Goal: Task Accomplishment & Management: Manage account settings

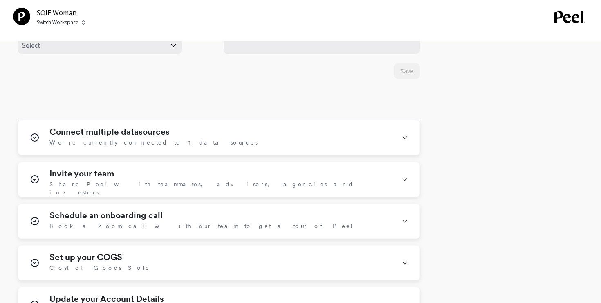
scroll to position [409, 0]
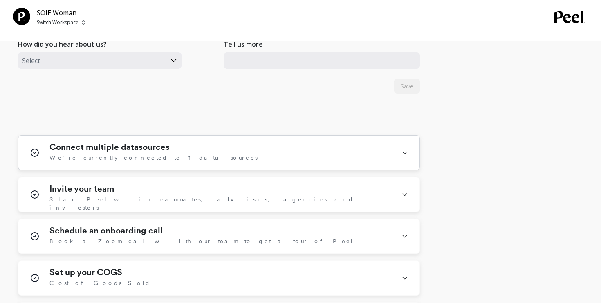
click at [156, 152] on div "Connect multiple datasources We're currently connected to 1 data sources" at bounding box center [221, 152] width 342 height 21
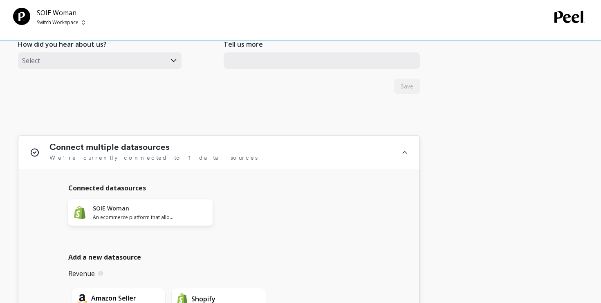
click at [156, 152] on div "Connect multiple datasources We're currently connected to 1 data sources" at bounding box center [221, 152] width 342 height 21
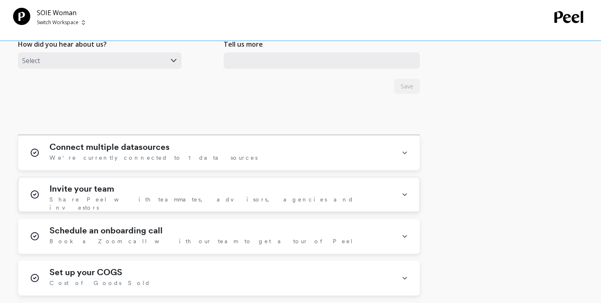
click at [149, 194] on div "Invite your team Share [PERSON_NAME] with teammates, advisors, agencies and inv…" at bounding box center [221, 194] width 342 height 21
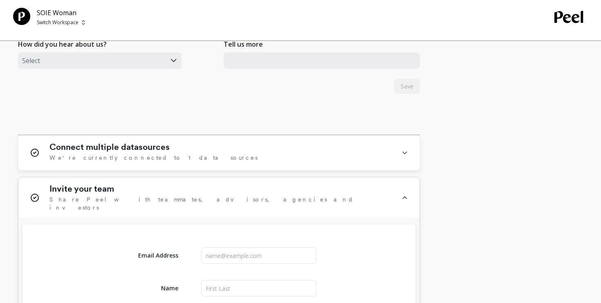
click at [149, 194] on div "Invite your team Share [PERSON_NAME] with teammates, advisors, agencies and inv…" at bounding box center [221, 198] width 342 height 28
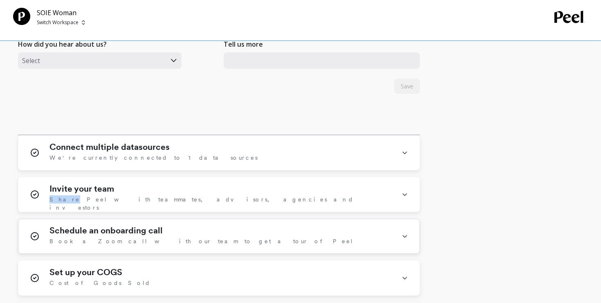
click at [144, 243] on span "Book a Zoom call with our team to get a tour of Peel" at bounding box center [202, 241] width 304 height 8
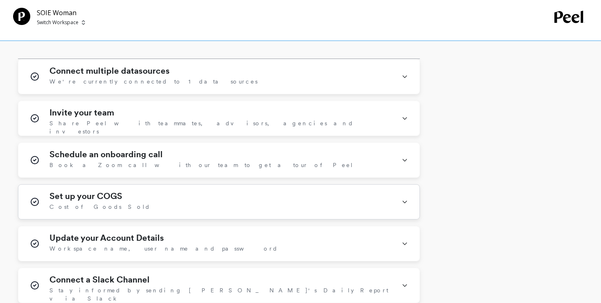
click at [137, 214] on div "Set up your COGS Cost of Goods Sold" at bounding box center [218, 202] width 401 height 34
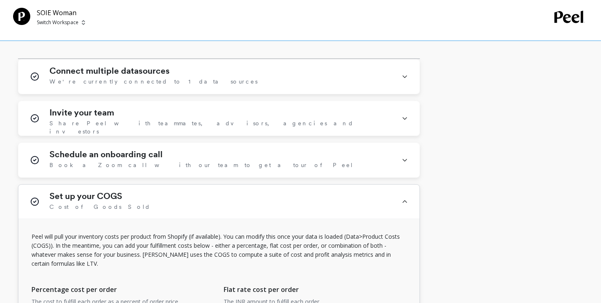
click at [137, 214] on div "Set up your COGS Cost of Goods Sold" at bounding box center [218, 202] width 401 height 34
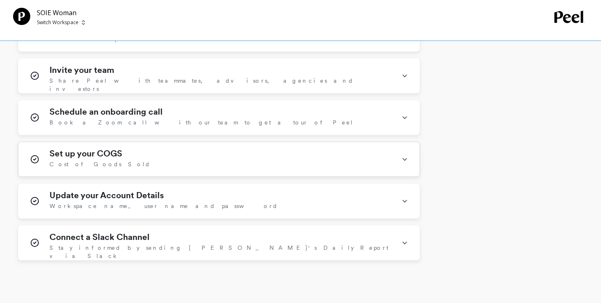
scroll to position [577, 0]
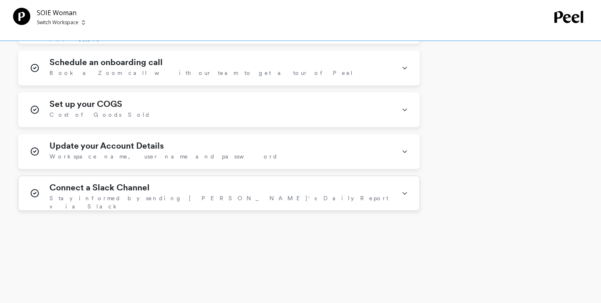
click at [135, 193] on div "Connect a Slack Channel Stay informed by sending [PERSON_NAME]'s Daily Report v…" at bounding box center [221, 192] width 342 height 21
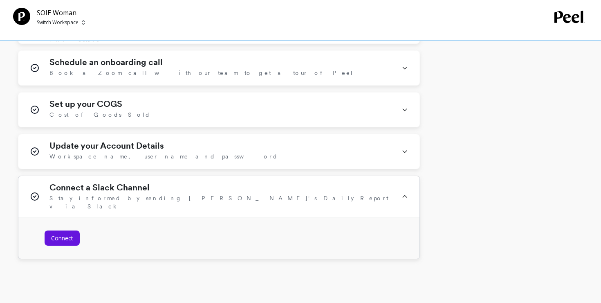
click at [135, 193] on div "Connect a Slack Channel Stay informed by sending [PERSON_NAME]'s Daily Report v…" at bounding box center [221, 196] width 342 height 28
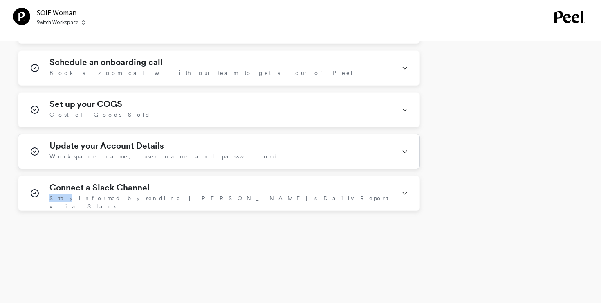
click at [131, 157] on span "Workspace name, user name and password" at bounding box center [164, 156] width 229 height 8
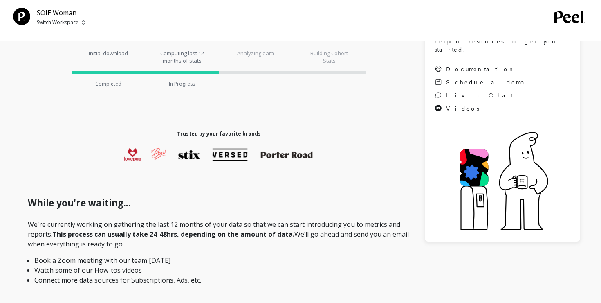
scroll to position [11, 0]
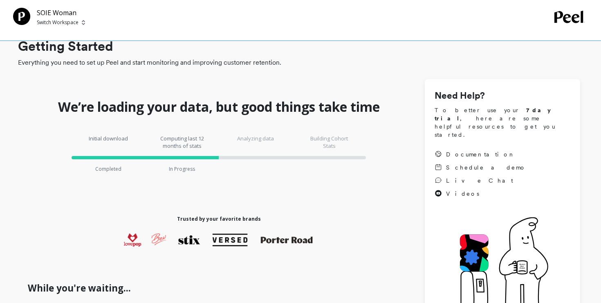
click at [53, 23] on p "Switch Workspace" at bounding box center [58, 22] width 42 height 7
click at [246, 113] on h1 "We’re loading your data, but good things take time" at bounding box center [219, 107] width 322 height 16
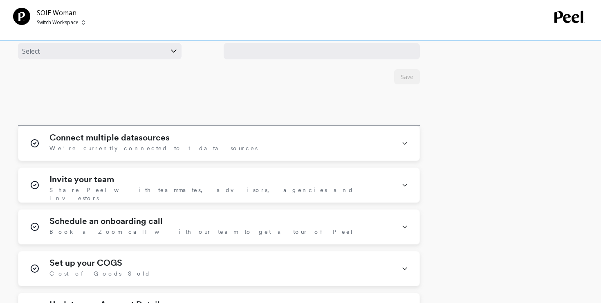
scroll to position [205, 0]
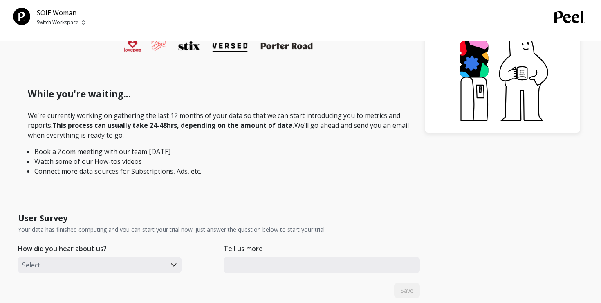
click at [143, 271] on div "Select" at bounding box center [100, 265] width 164 height 16
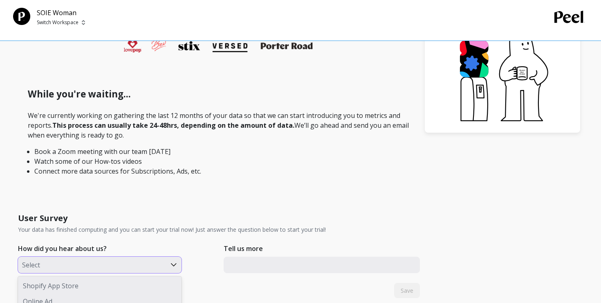
scroll to position [304, 0]
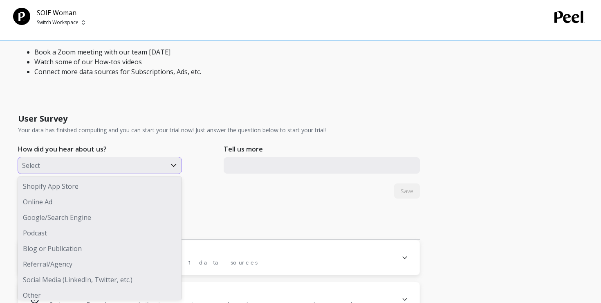
click at [255, 205] on div "User Survey Your data has finished computing and you can start your trial now! …" at bounding box center [219, 174] width 402 height 132
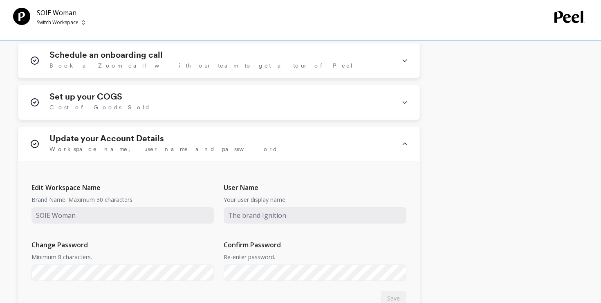
scroll to position [417, 0]
